Goal: Register for event/course

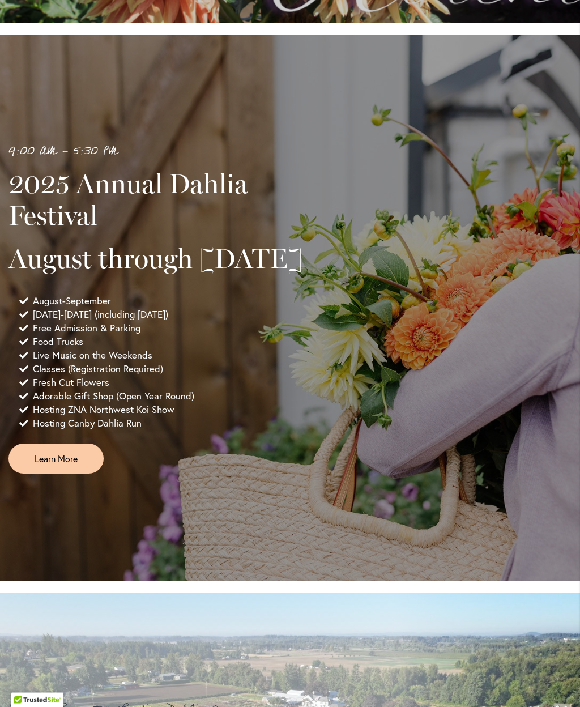
scroll to position [653, 0]
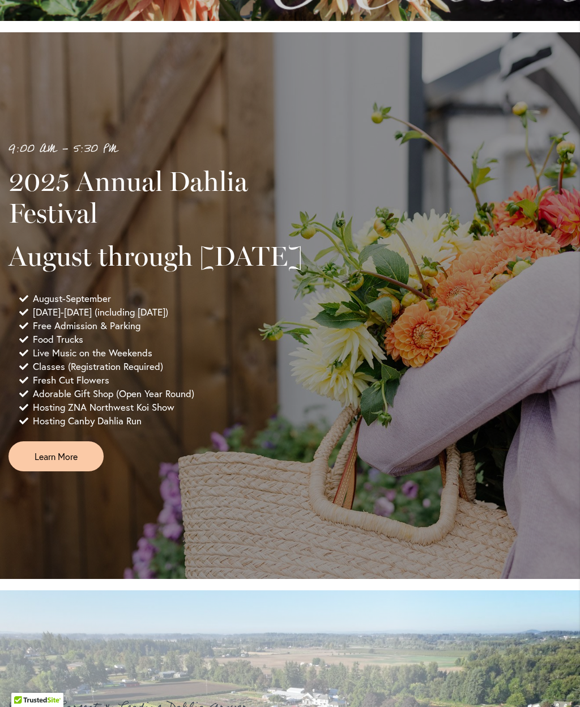
click at [82, 471] on link "Learn More" at bounding box center [55, 456] width 95 height 30
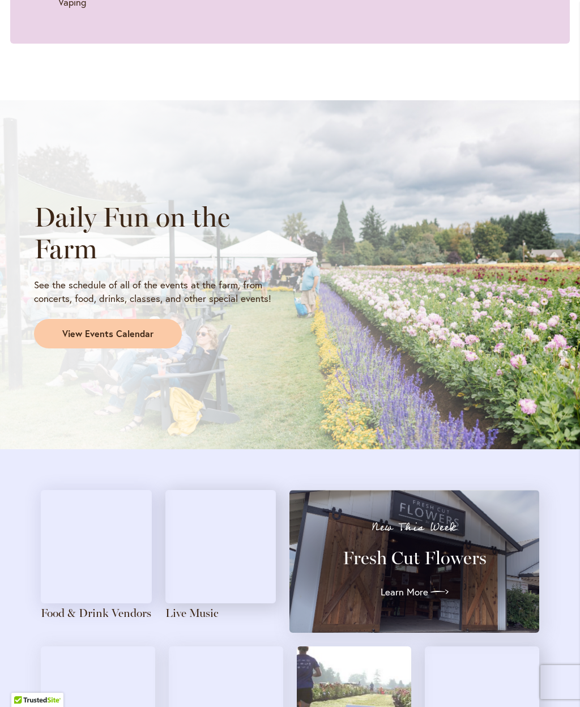
scroll to position [842, 0]
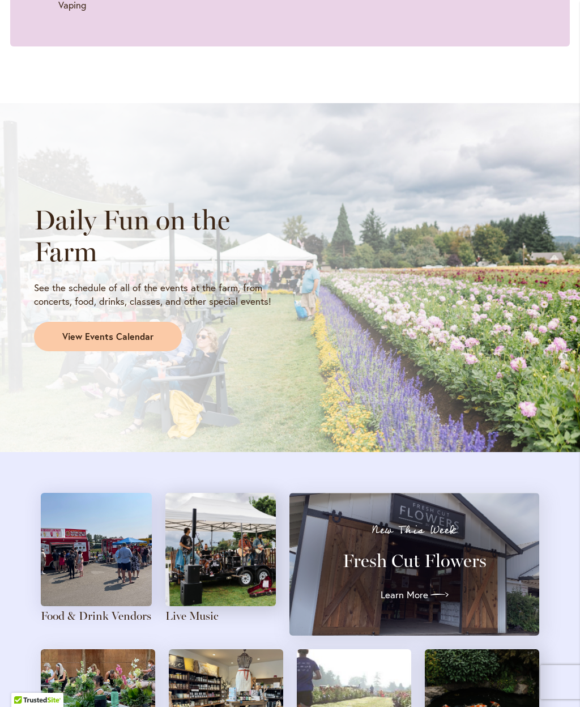
click at [150, 330] on span "View Events Calendar" at bounding box center [107, 336] width 91 height 13
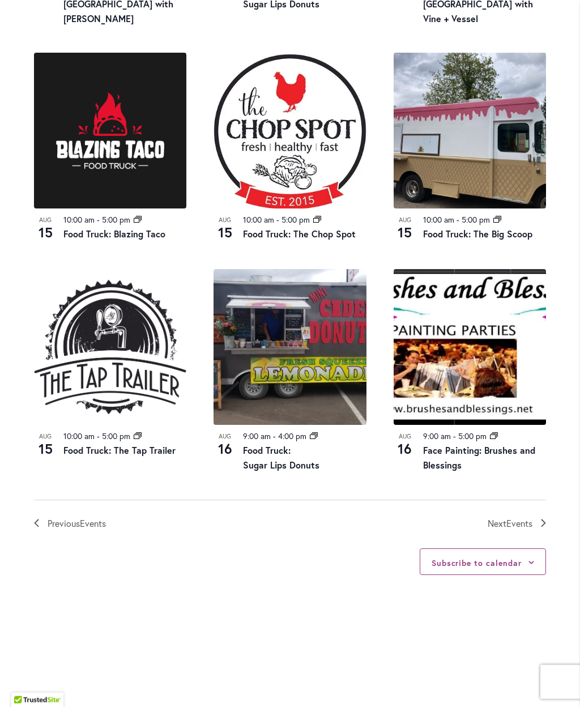
scroll to position [1022, 0]
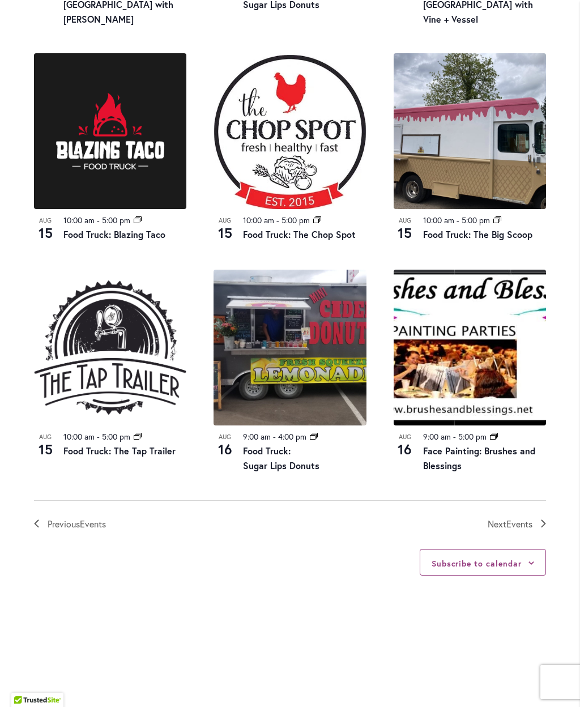
click at [516, 518] on span "Events" at bounding box center [519, 524] width 26 height 12
click at [538, 516] on link "Next Events" at bounding box center [517, 523] width 58 height 15
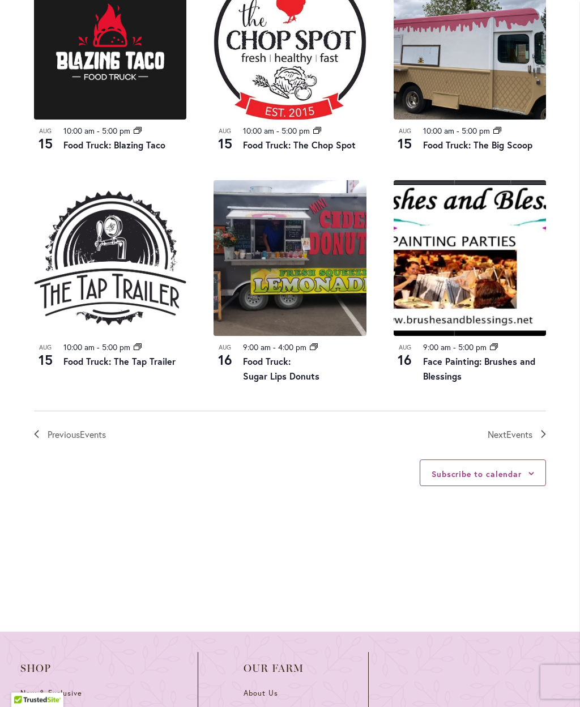
scroll to position [1111, 0]
click at [501, 427] on span "Next Events" at bounding box center [510, 434] width 45 height 15
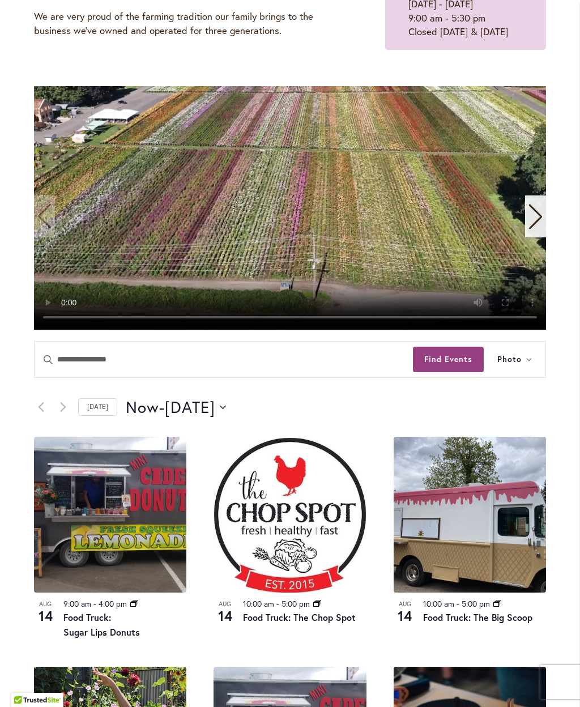
scroll to position [155, 0]
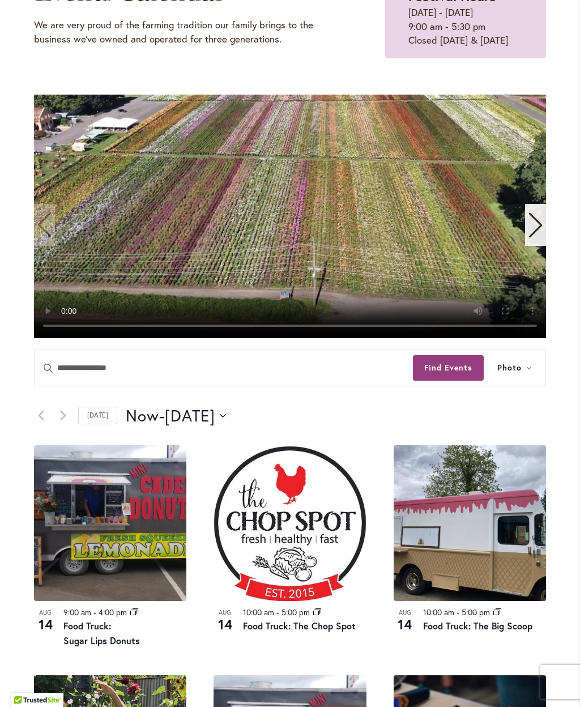
click at [226, 415] on icon "Click to toggle datepicker" at bounding box center [223, 415] width 6 height 3
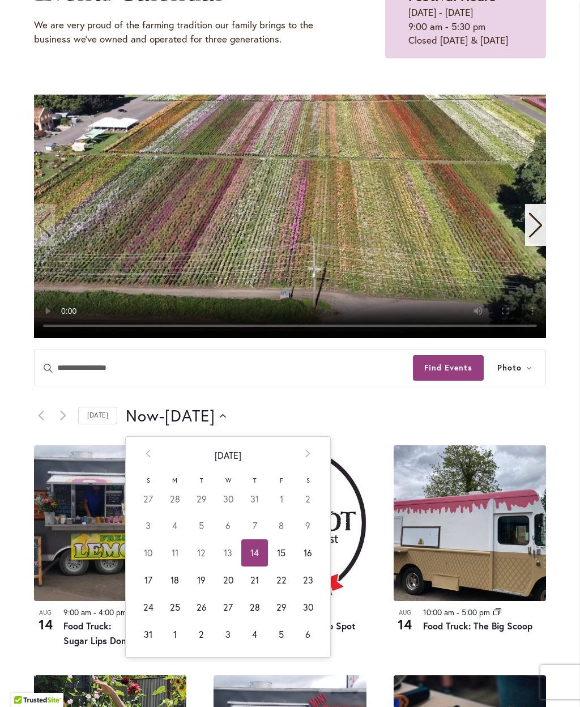
click at [177, 577] on td "18" at bounding box center [174, 579] width 27 height 27
click at [226, 577] on td "20" at bounding box center [228, 579] width 27 height 27
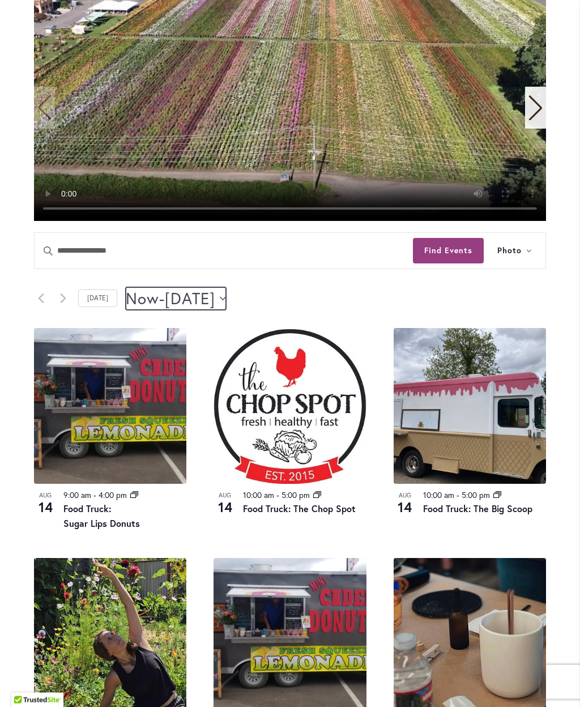
scroll to position [267, 0]
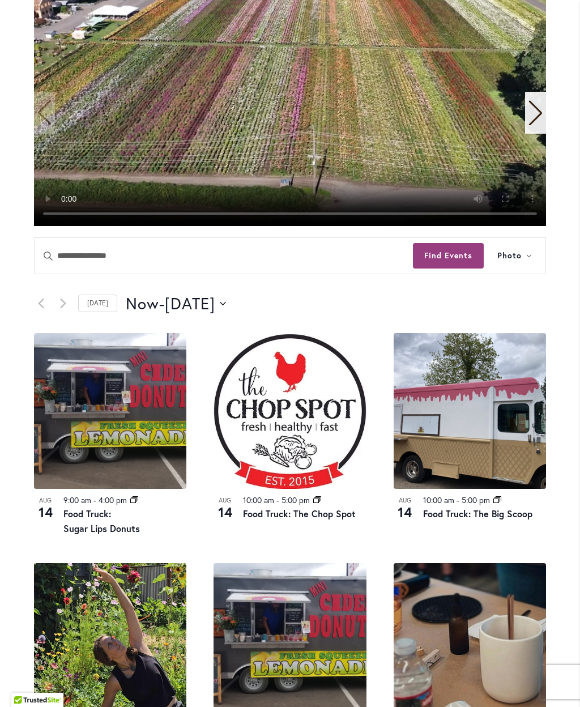
click at [226, 300] on button "Now Now - 8/16/2025 August 16" at bounding box center [176, 303] width 100 height 23
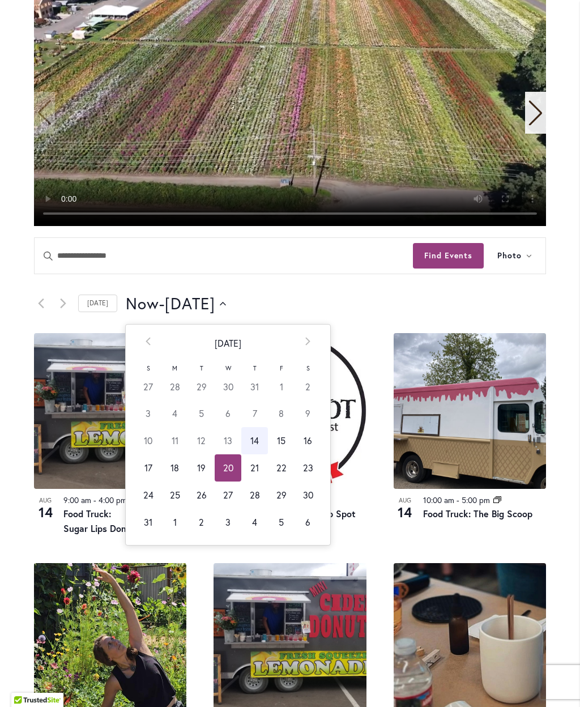
click at [150, 464] on td "17" at bounding box center [148, 467] width 27 height 27
type input "*********"
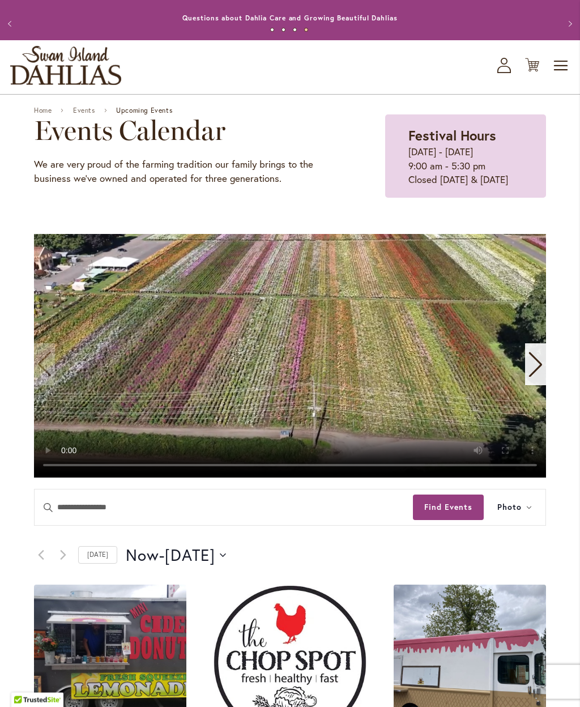
scroll to position [0, 0]
